Goal: Transaction & Acquisition: Purchase product/service

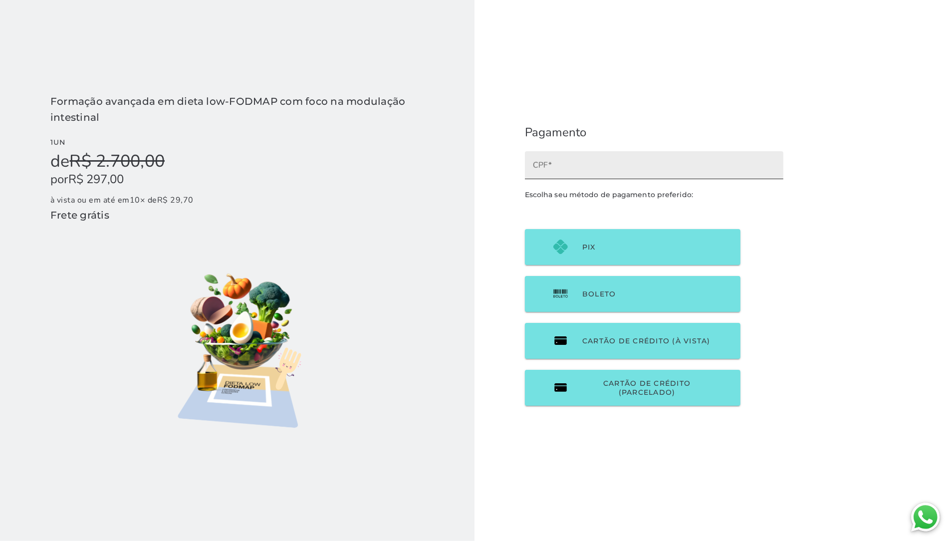
click at [595, 166] on input "CPF" at bounding box center [654, 169] width 242 height 14
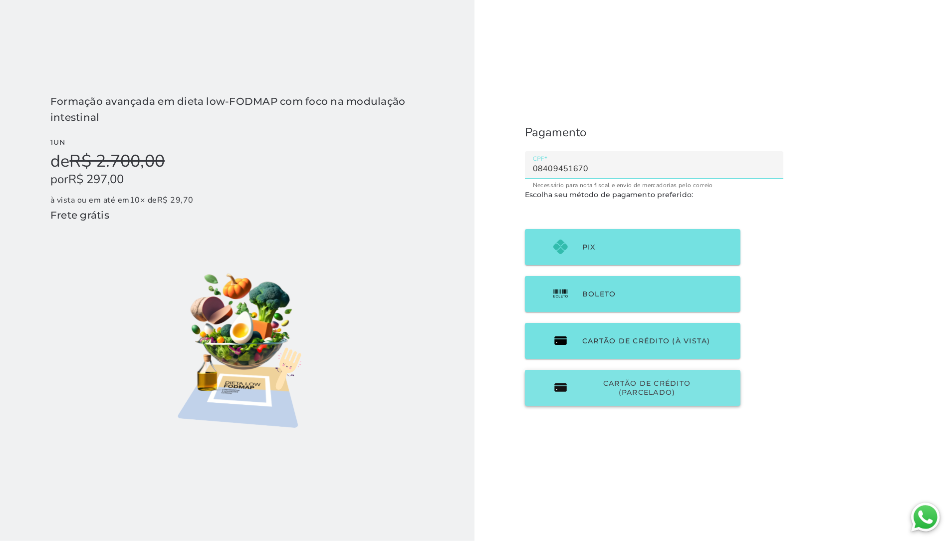
type input "08409451670"
type mwc-textfield "08409451670"
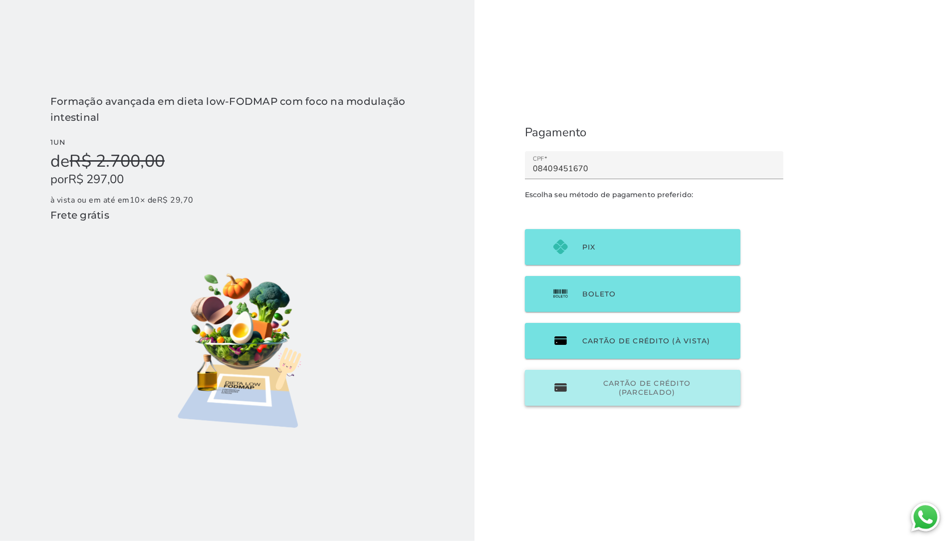
click at [600, 388] on span "Cartão de Crédito (parcelado)" at bounding box center [646, 388] width 129 height 18
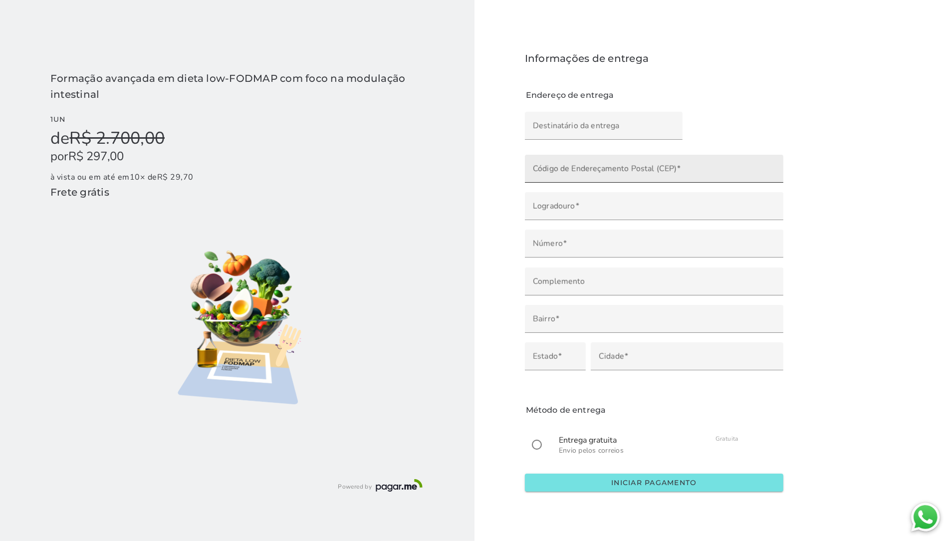
click at [580, 171] on input "Código de Endereçamento Postal (CEP)" at bounding box center [654, 172] width 242 height 14
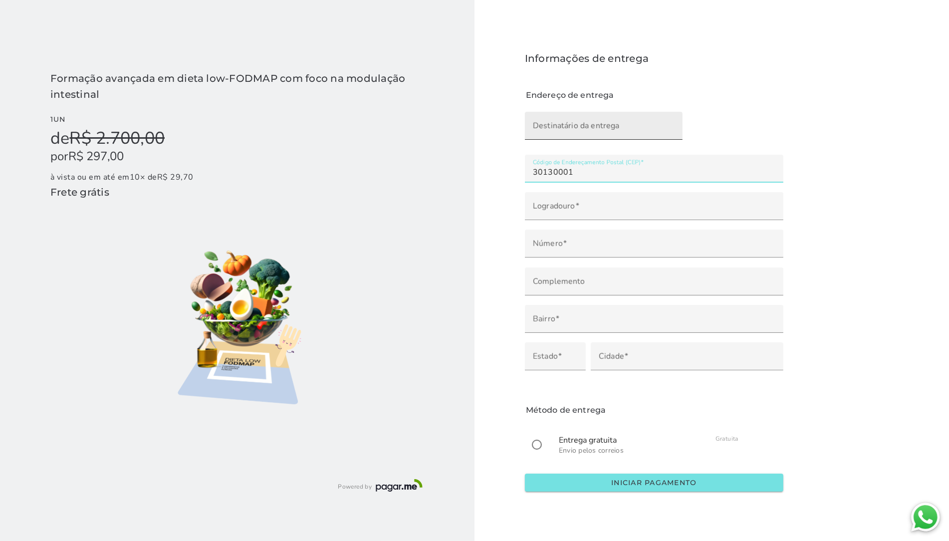
type input "30130001"
type mwc-textfield "30130001"
type input "30130-001"
type input "[GEOGRAPHIC_DATA][PERSON_NAME]"
type input "Centro"
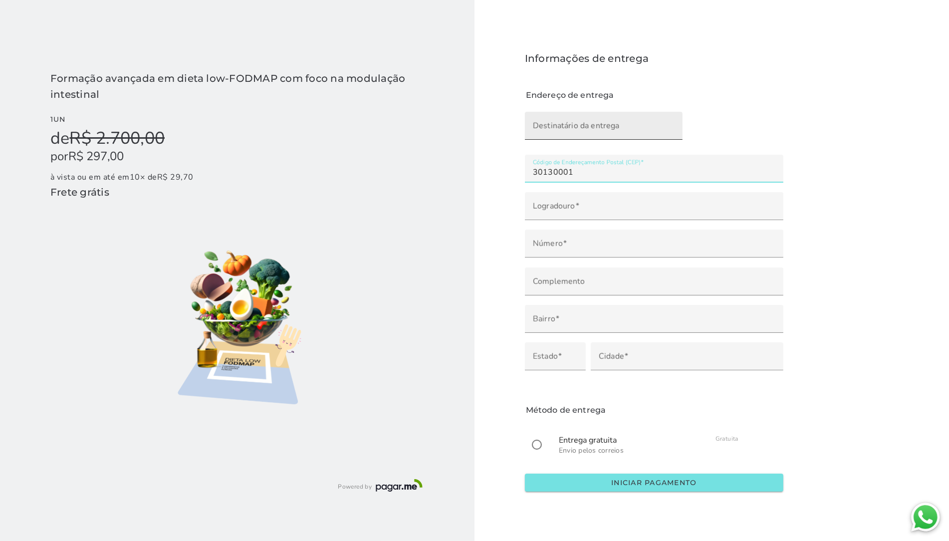
type input "[GEOGRAPHIC_DATA]"
type input "MG"
click at [571, 125] on input "Destinatário da entrega" at bounding box center [604, 129] width 142 height 14
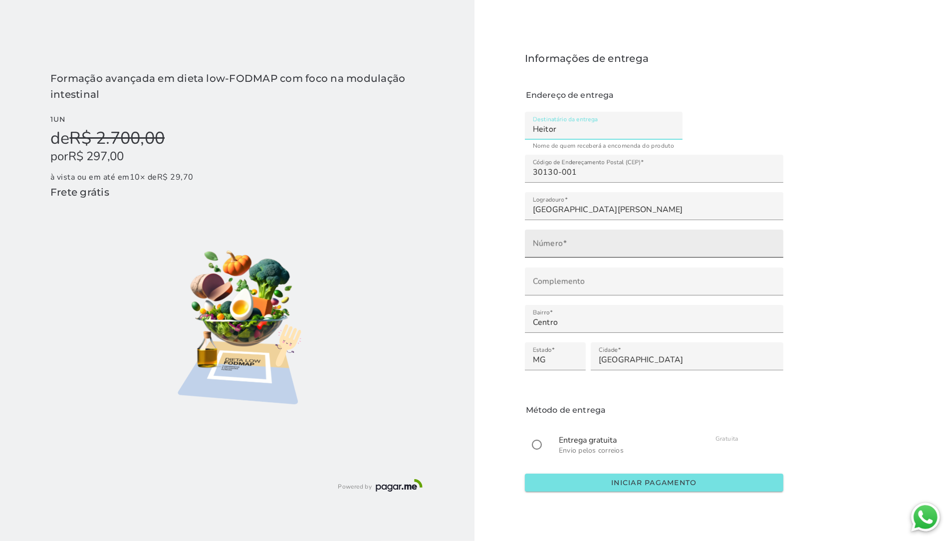
type input "Heitor"
type mwc-textfield "Heitor"
click at [578, 246] on input "Número" at bounding box center [654, 247] width 242 height 14
type input "**"
type mwc-textfield "73"
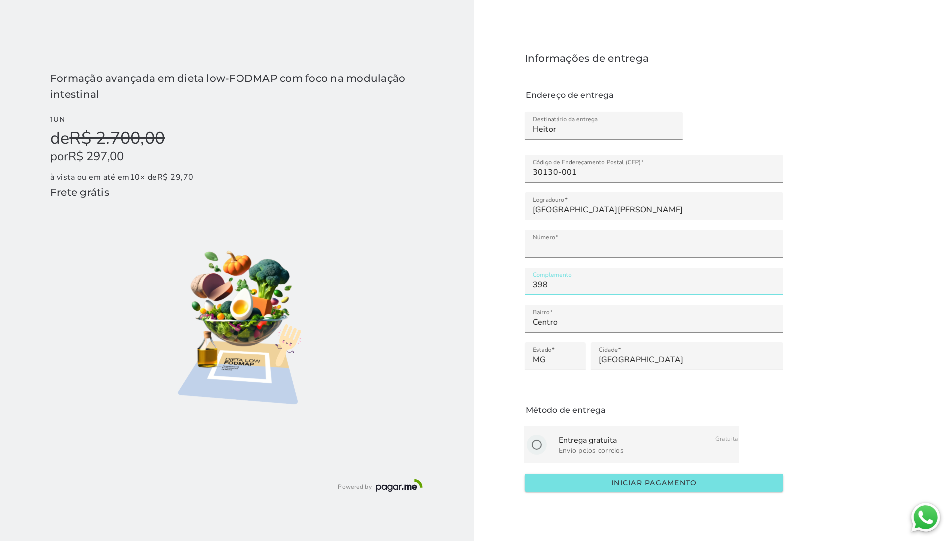
type input "398"
type mwc-textfield "398"
click at [537, 447] on input "radio" at bounding box center [537, 445] width 24 height 24
radio input "****"
type mwc-radio "on"
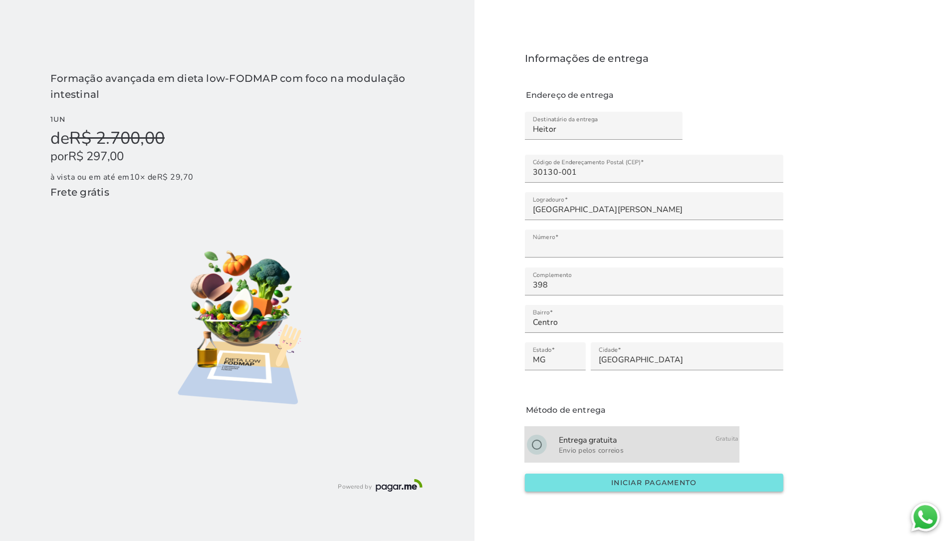
click at [542, 475] on button "Iniciar pagamento" at bounding box center [654, 483] width 258 height 18
